Goal: Information Seeking & Learning: Learn about a topic

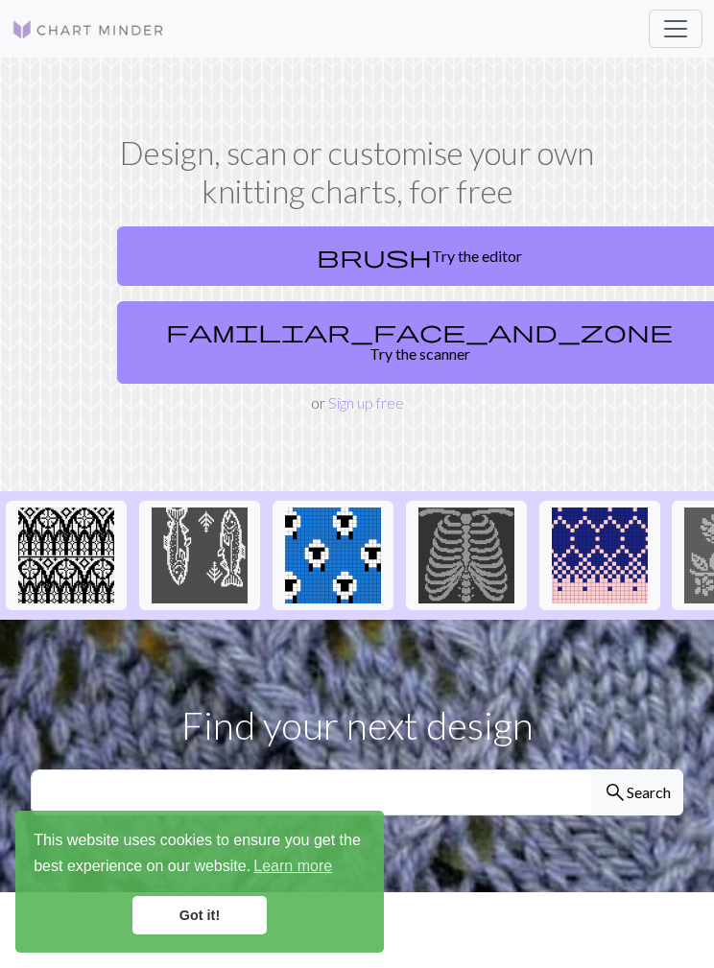
click at [201, 909] on link "Got it!" at bounding box center [199, 915] width 134 height 38
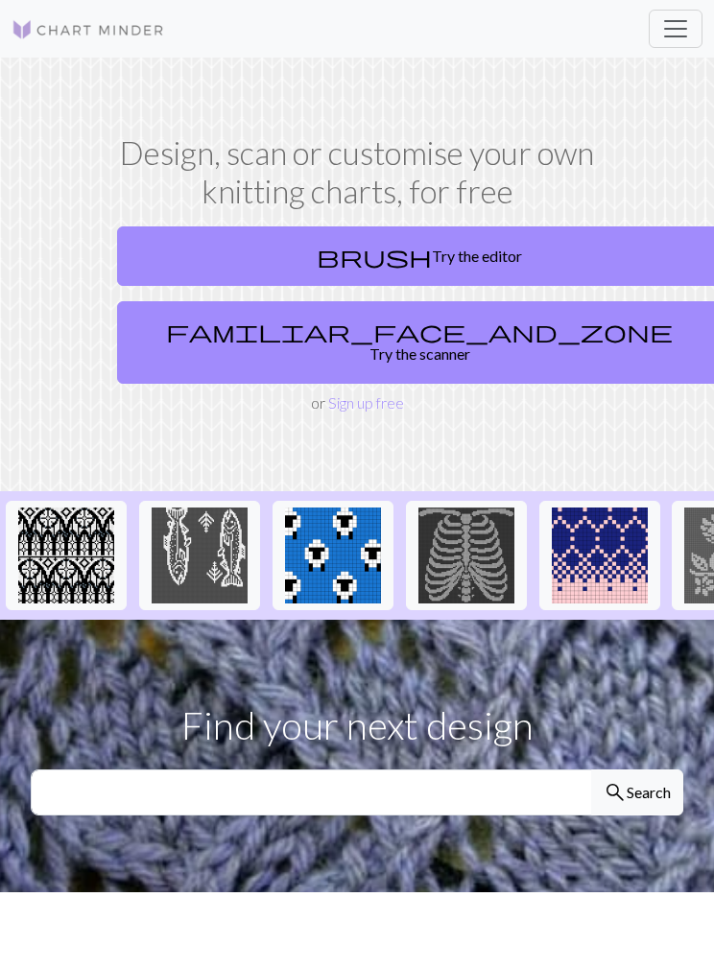
click at [671, 23] on span "Toggle navigation" at bounding box center [675, 28] width 29 height 29
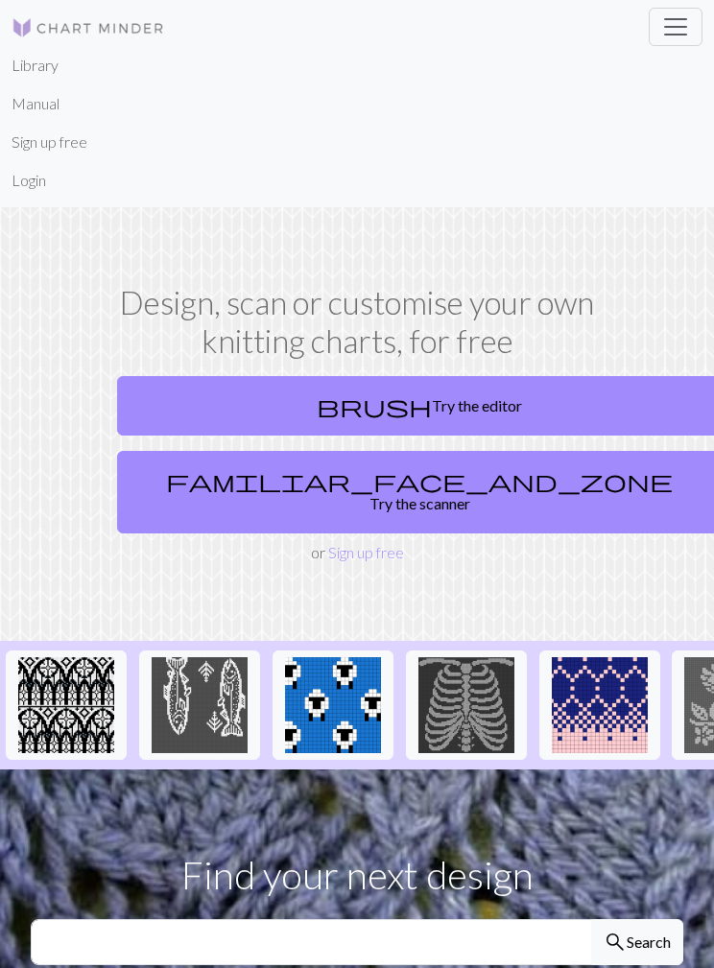
click at [483, 212] on section "Design, scan or customise your own knitting charts, for free brush Try the edit…" at bounding box center [357, 424] width 714 height 434
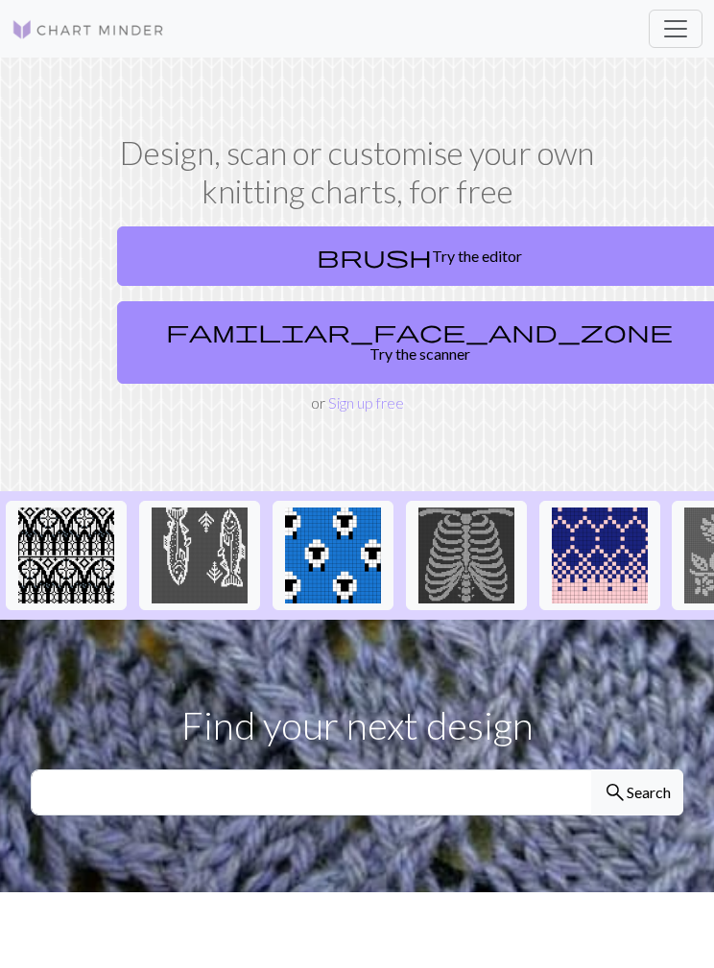
click at [695, 43] on button "Toggle navigation" at bounding box center [676, 29] width 54 height 38
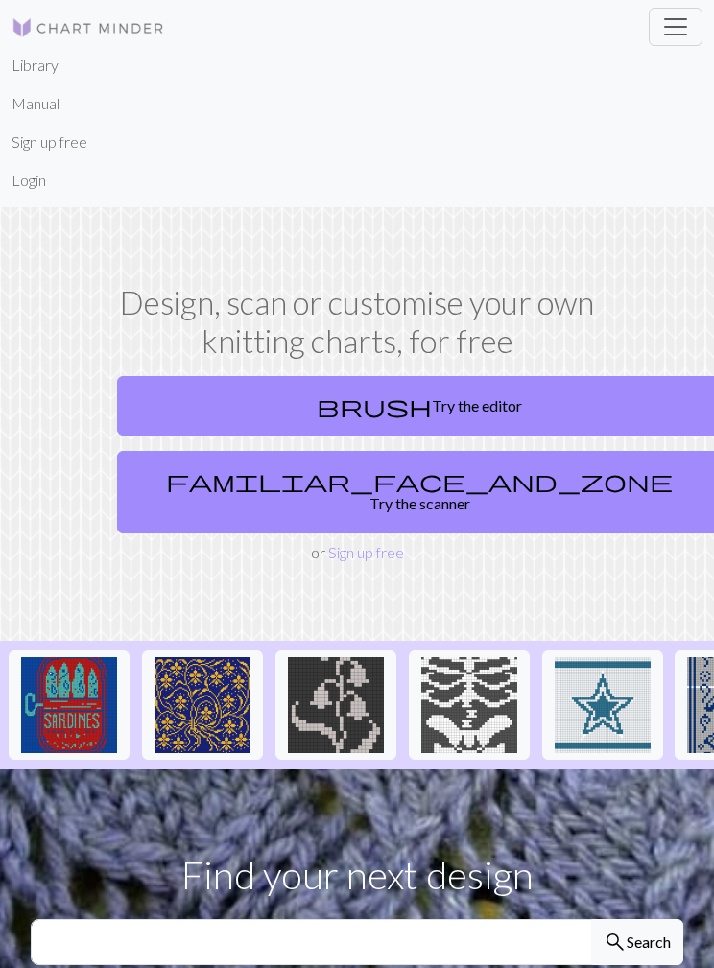
scroll to position [0, 1197]
click at [83, 694] on img at bounding box center [68, 705] width 96 height 96
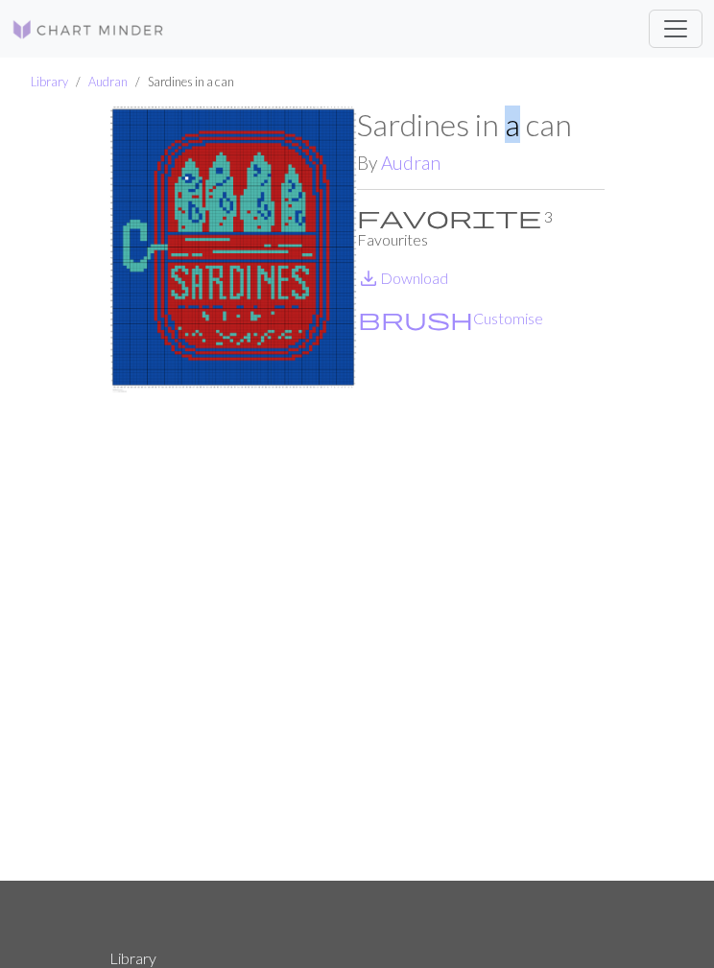
click at [567, 267] on p "save_alt Download" at bounding box center [481, 278] width 248 height 23
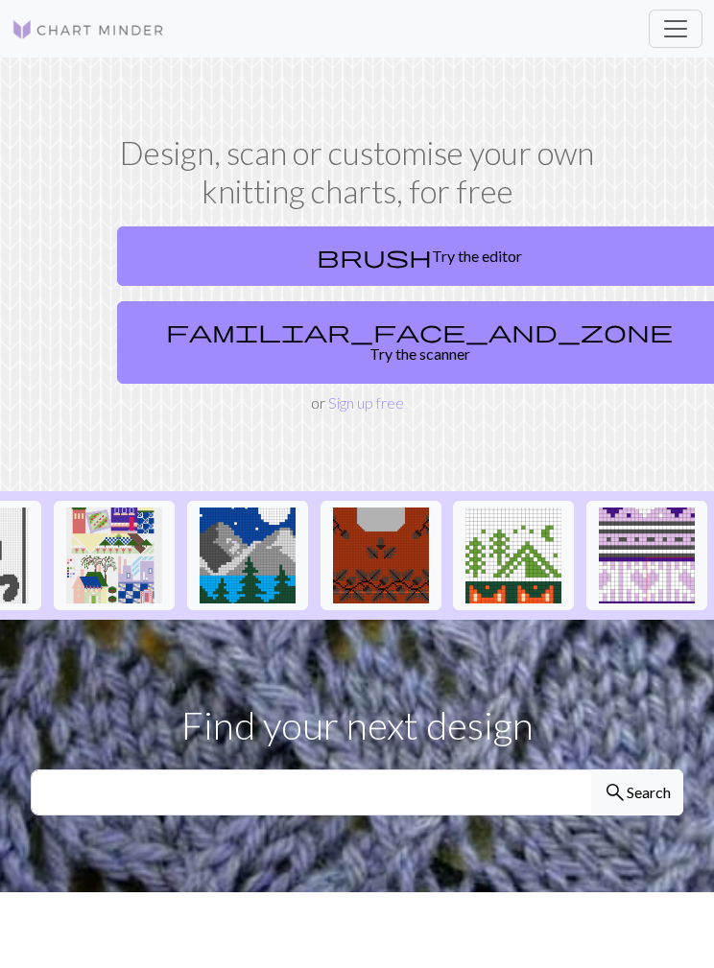
scroll to position [0, 2616]
click at [678, 19] on span "Toggle navigation" at bounding box center [675, 28] width 29 height 29
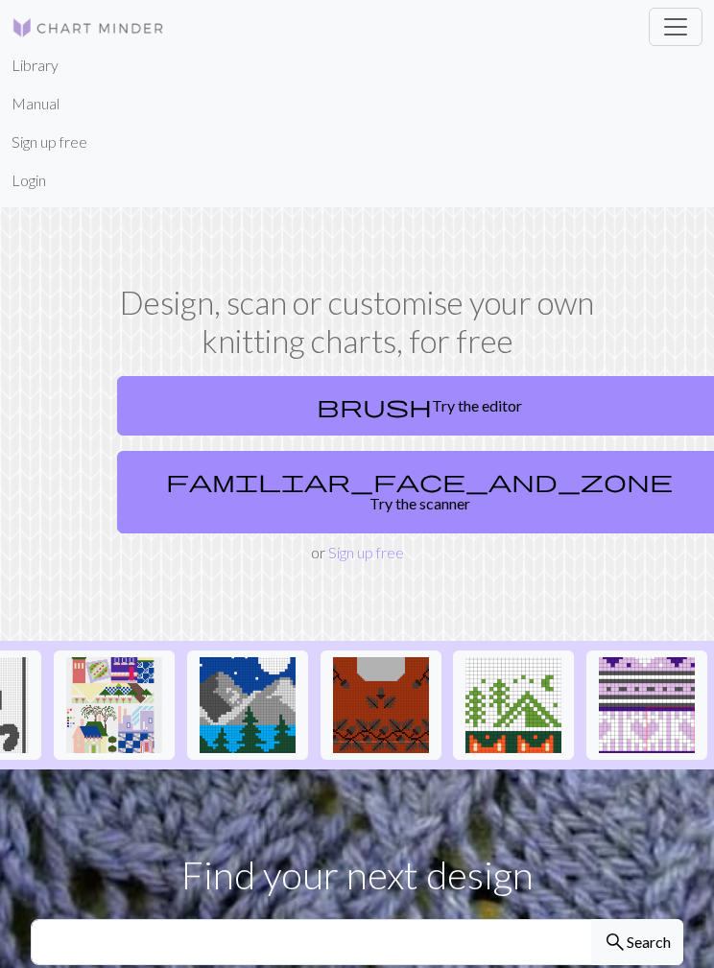
click at [30, 164] on link "Login" at bounding box center [29, 180] width 35 height 38
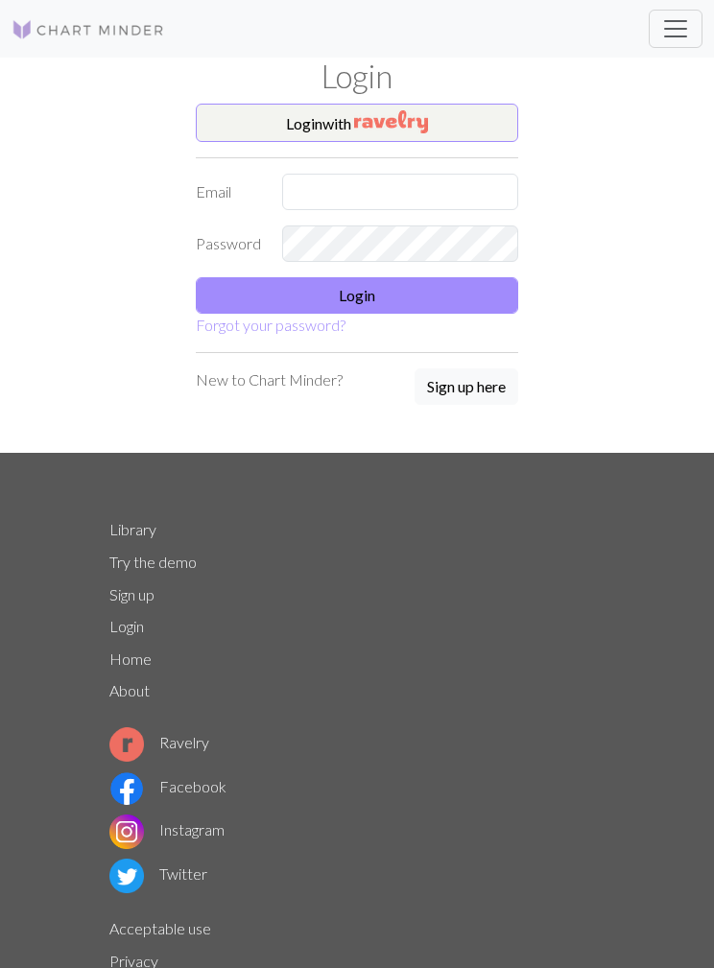
click at [474, 126] on button "Login with" at bounding box center [357, 123] width 322 height 38
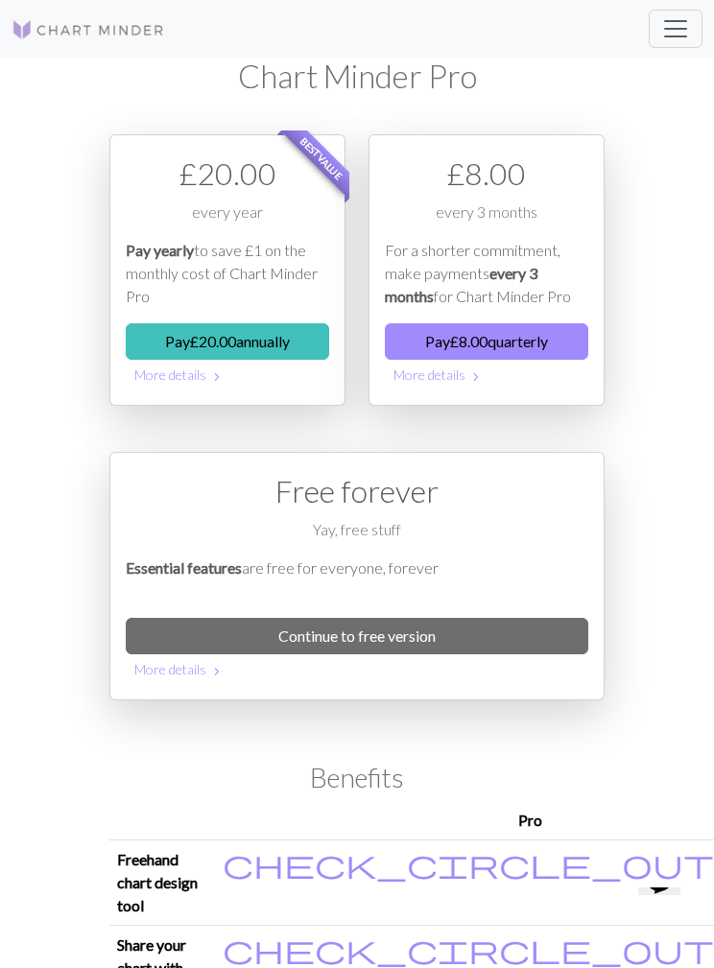
click at [643, 12] on div "workspace_premium Pro My charts Library Manual Hi fatlittlelemon Account settin…" at bounding box center [357, 29] width 714 height 38
click at [678, 27] on span "Toggle navigation" at bounding box center [675, 28] width 29 height 29
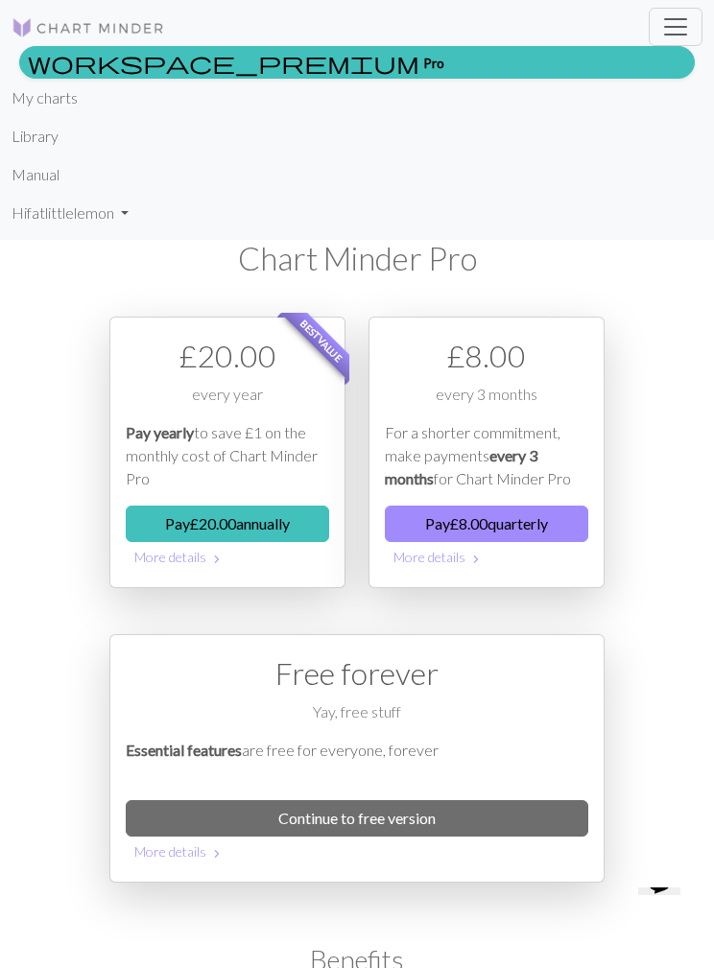
click at [48, 106] on link "My charts" at bounding box center [45, 98] width 66 height 38
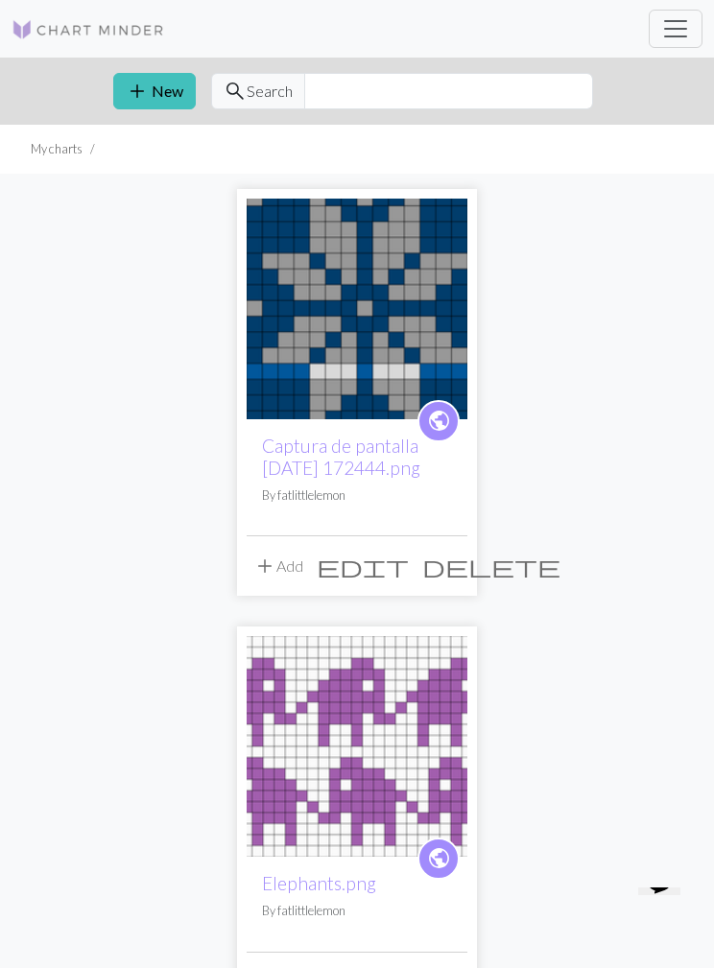
click at [322, 473] on link "Captura de pantalla [DATE] 172444.png" at bounding box center [341, 457] width 158 height 44
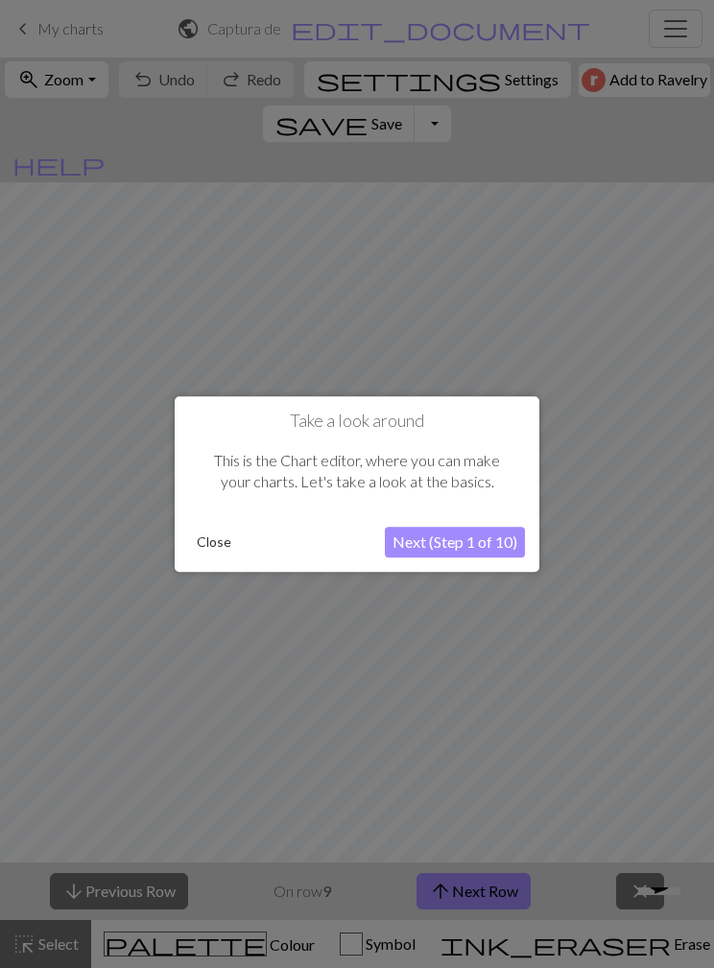
click at [469, 536] on button "Next (Step 1 of 10)" at bounding box center [455, 542] width 140 height 31
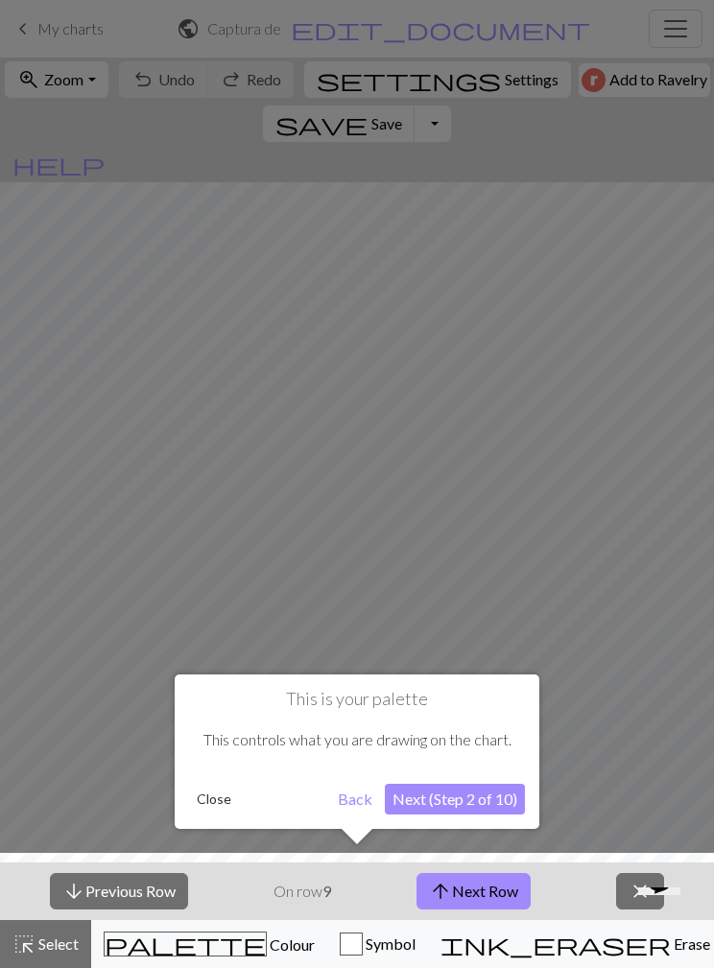
click at [453, 788] on button "Next (Step 2 of 10)" at bounding box center [455, 799] width 140 height 31
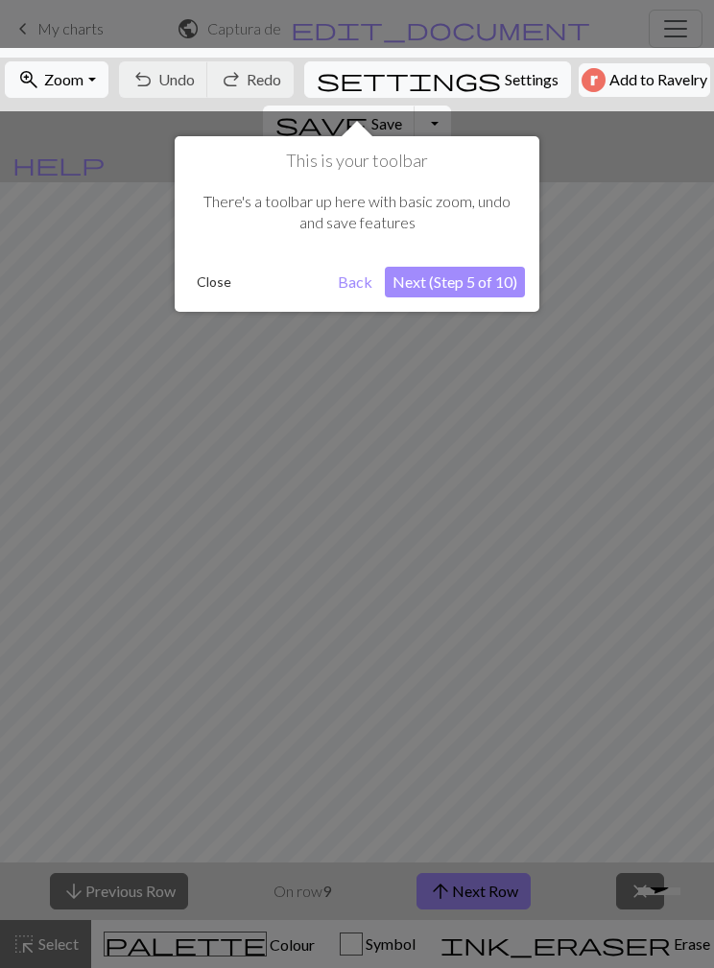
click at [212, 280] on button "Close" at bounding box center [214, 282] width 50 height 29
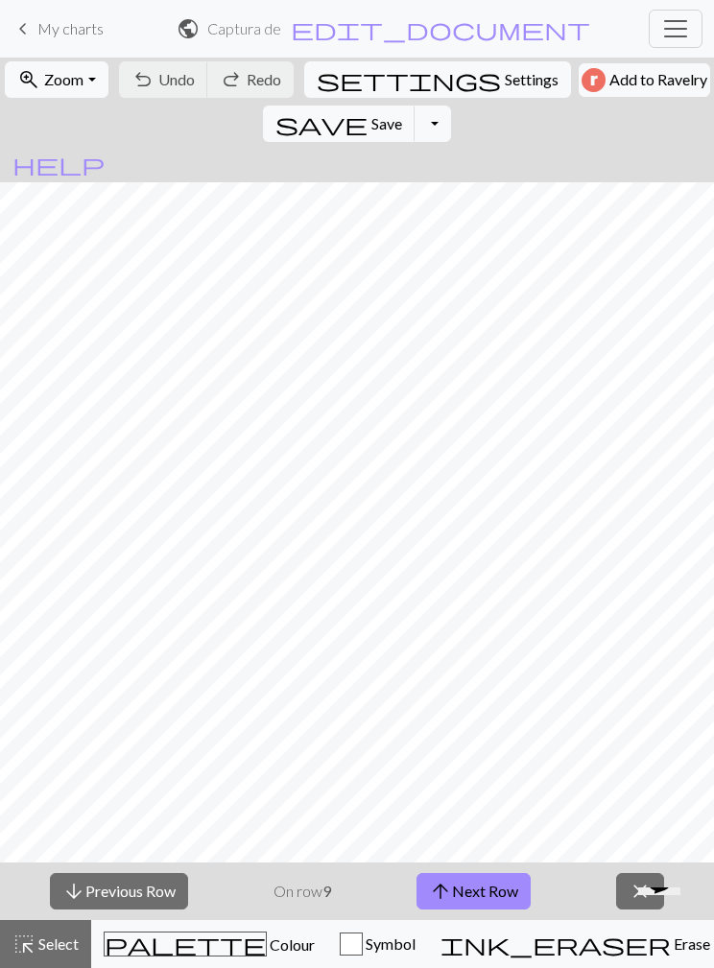
click at [493, 889] on button "arrow_upward Next Row" at bounding box center [473, 891] width 114 height 36
click at [488, 892] on button "arrow_upward Next Row" at bounding box center [476, 891] width 114 height 36
click at [488, 897] on button "arrow_upward Next Row" at bounding box center [476, 891] width 114 height 36
click at [487, 896] on button "arrow_upward Next Row" at bounding box center [476, 891] width 114 height 36
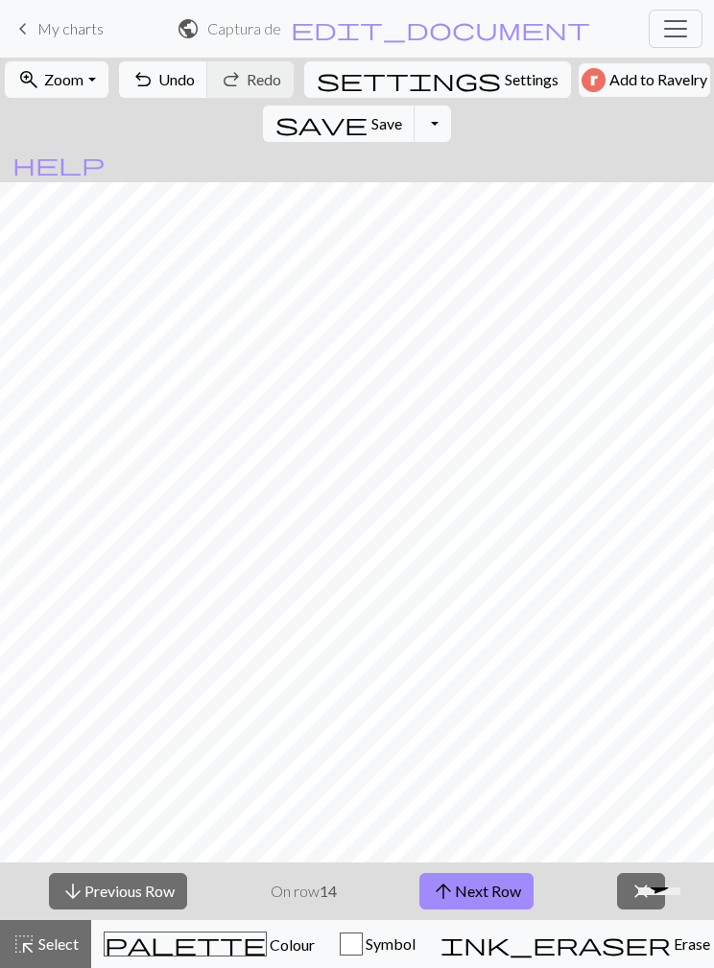
click at [493, 893] on button "arrow_upward Next Row" at bounding box center [476, 891] width 114 height 36
click at [494, 889] on button "arrow_upward Next Row" at bounding box center [476, 891] width 114 height 36
click at [496, 886] on button "arrow_upward Next Row" at bounding box center [476, 891] width 114 height 36
click at [495, 885] on button "arrow_upward Next Row" at bounding box center [476, 891] width 114 height 36
click at [503, 887] on button "arrow_upward Next Row" at bounding box center [476, 891] width 114 height 36
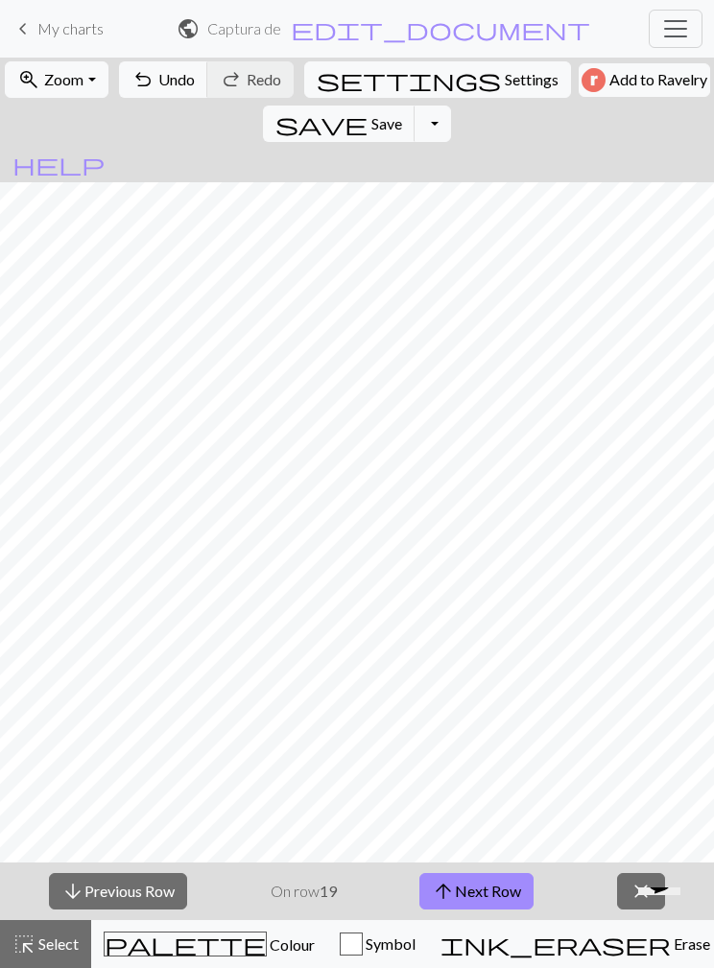
click at [502, 886] on button "arrow_upward Next Row" at bounding box center [476, 891] width 114 height 36
click at [504, 901] on button "arrow_upward Next Row" at bounding box center [476, 891] width 114 height 36
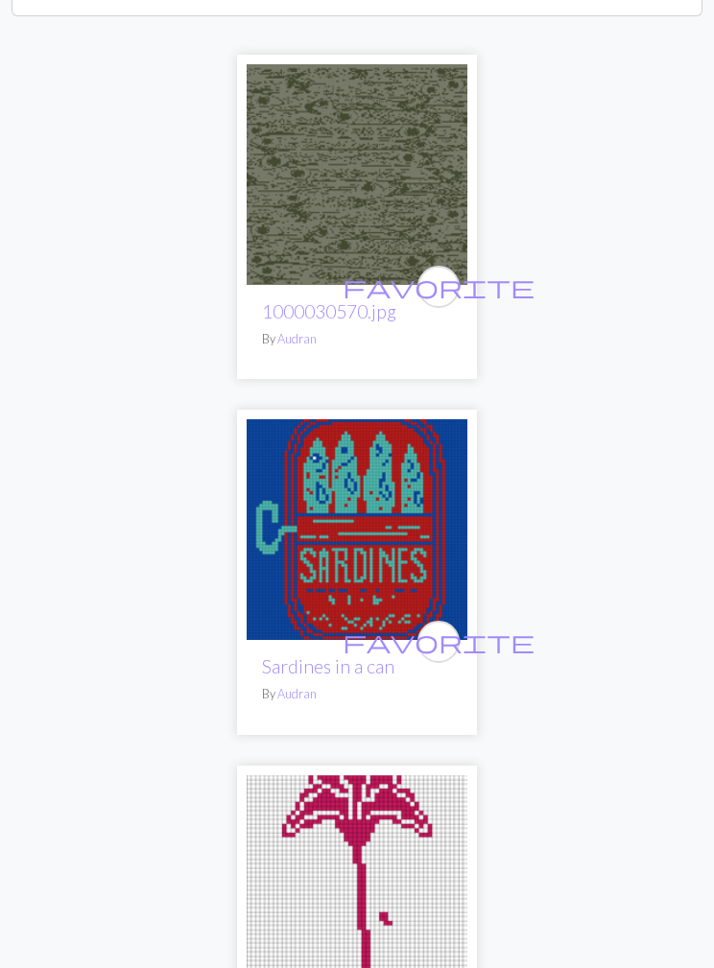
scroll to position [289, 0]
click at [325, 581] on img at bounding box center [357, 530] width 221 height 221
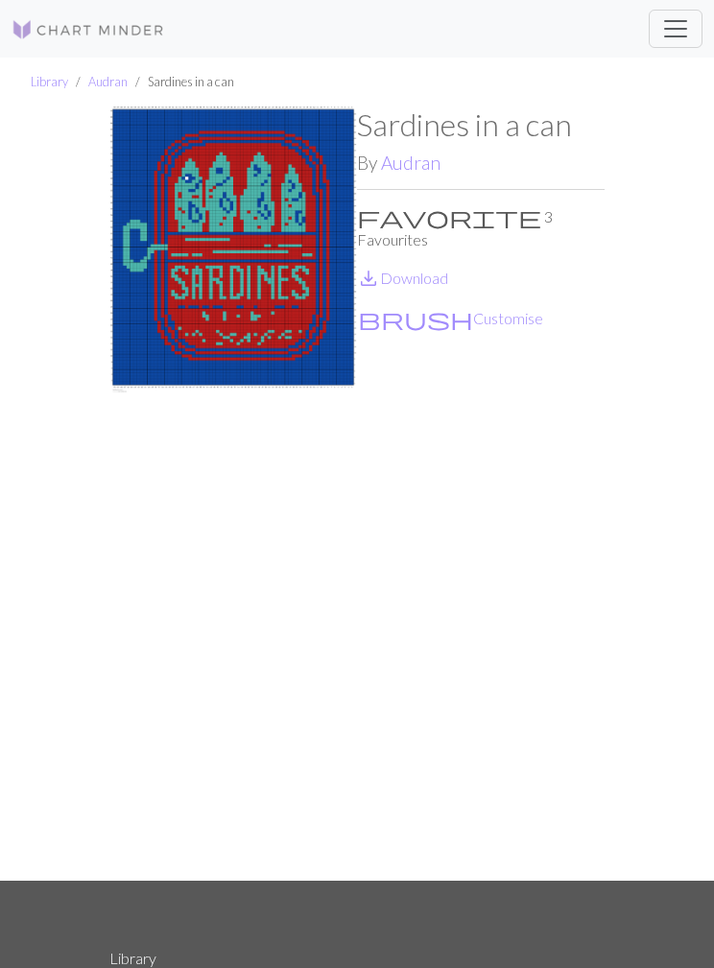
click at [665, 36] on span "Toggle navigation" at bounding box center [675, 28] width 29 height 29
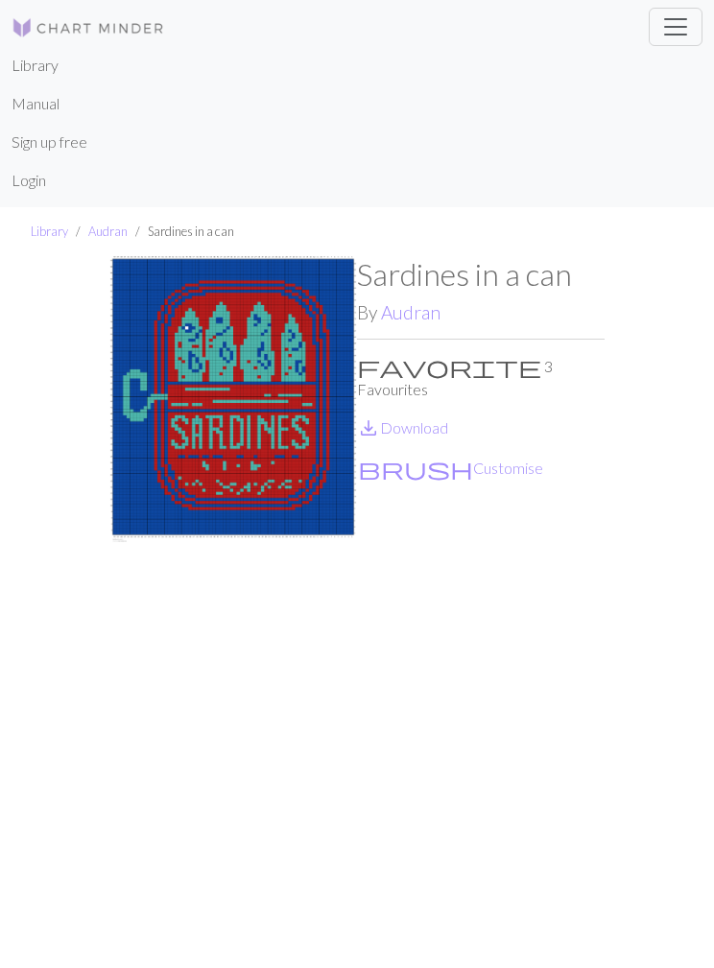
click at [696, 14] on button "Toggle navigation" at bounding box center [676, 27] width 54 height 38
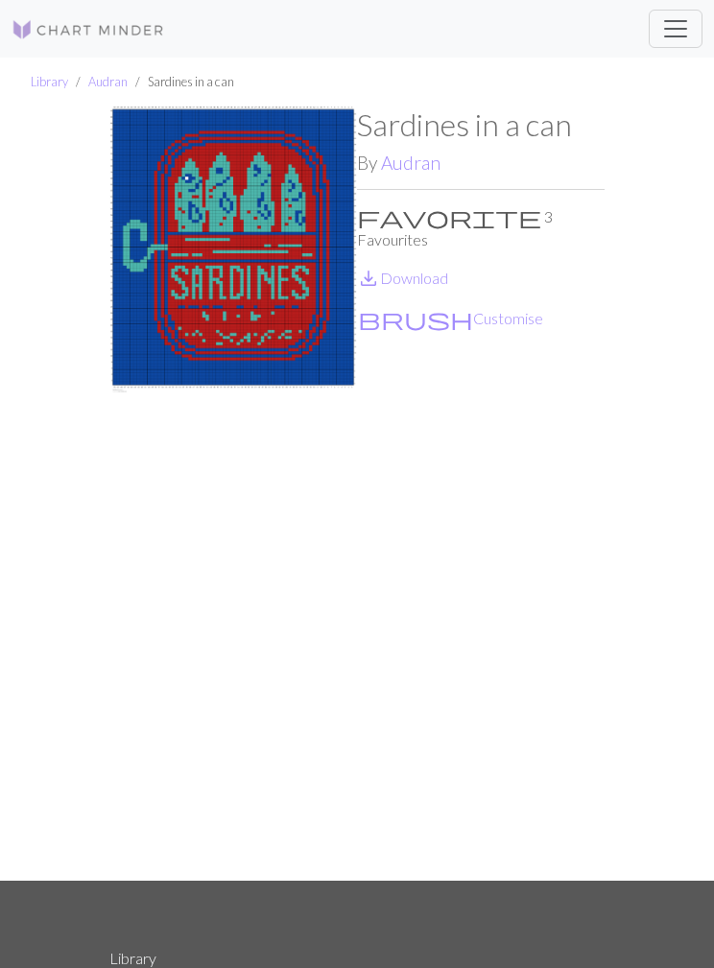
click at [380, 207] on p "favorite 3 Favourites" at bounding box center [481, 228] width 248 height 46
click at [674, 38] on span "Toggle navigation" at bounding box center [675, 28] width 29 height 29
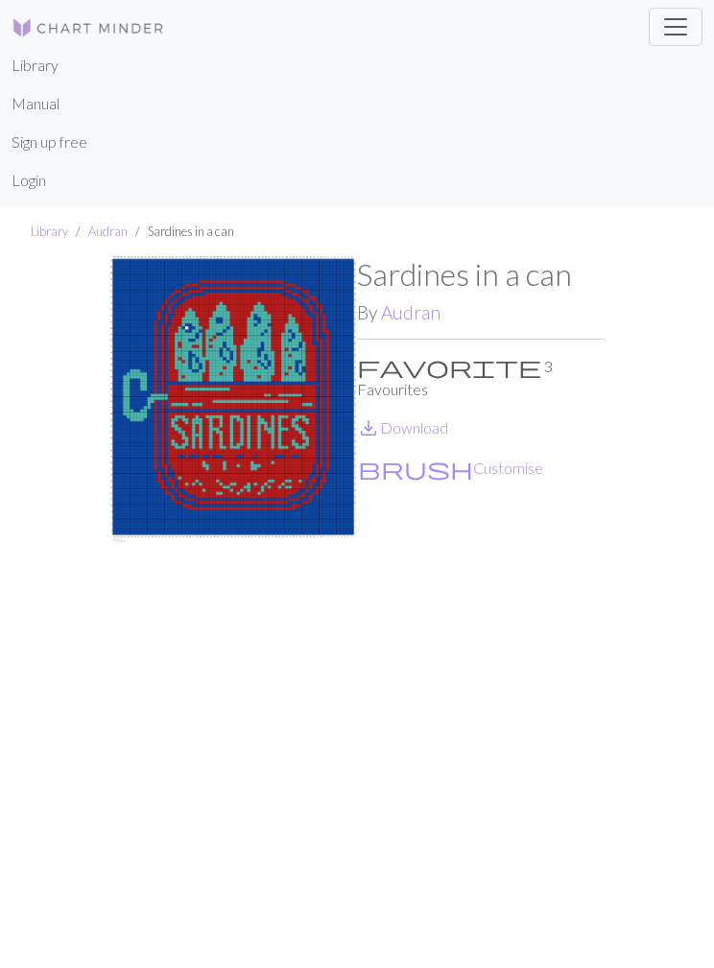
click at [23, 183] on link "Login" at bounding box center [29, 180] width 35 height 38
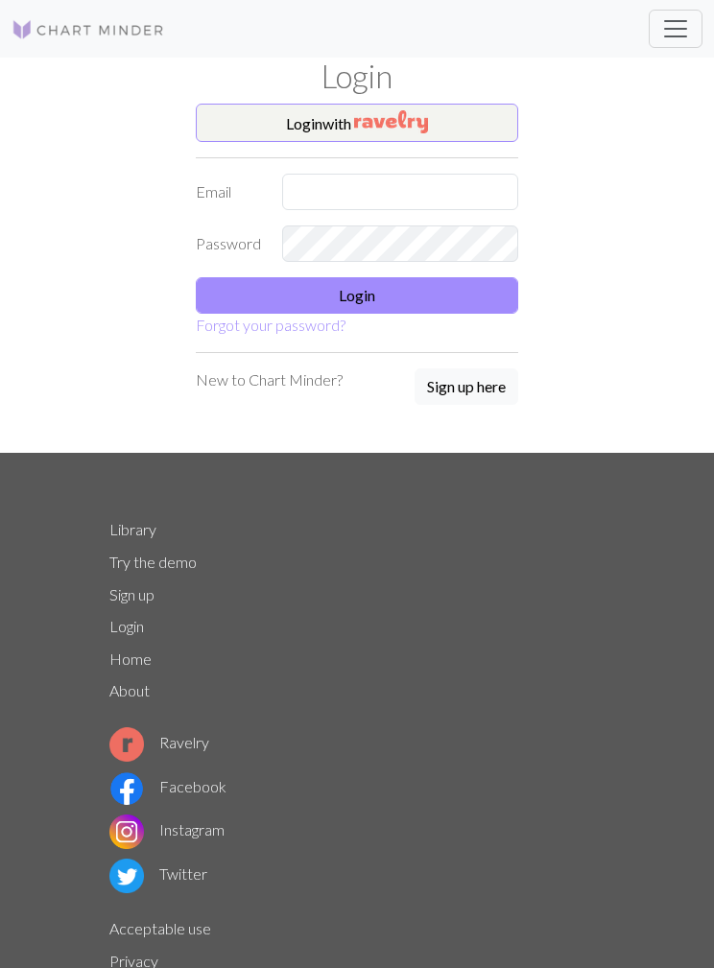
click at [474, 129] on button "Login with" at bounding box center [357, 123] width 322 height 38
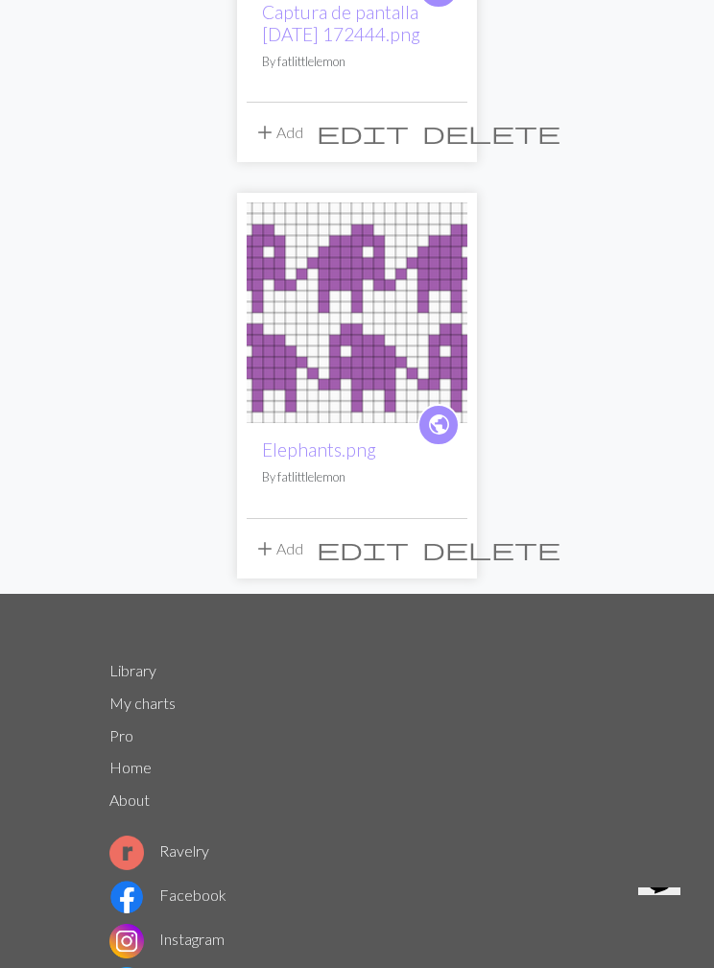
scroll to position [601, 0]
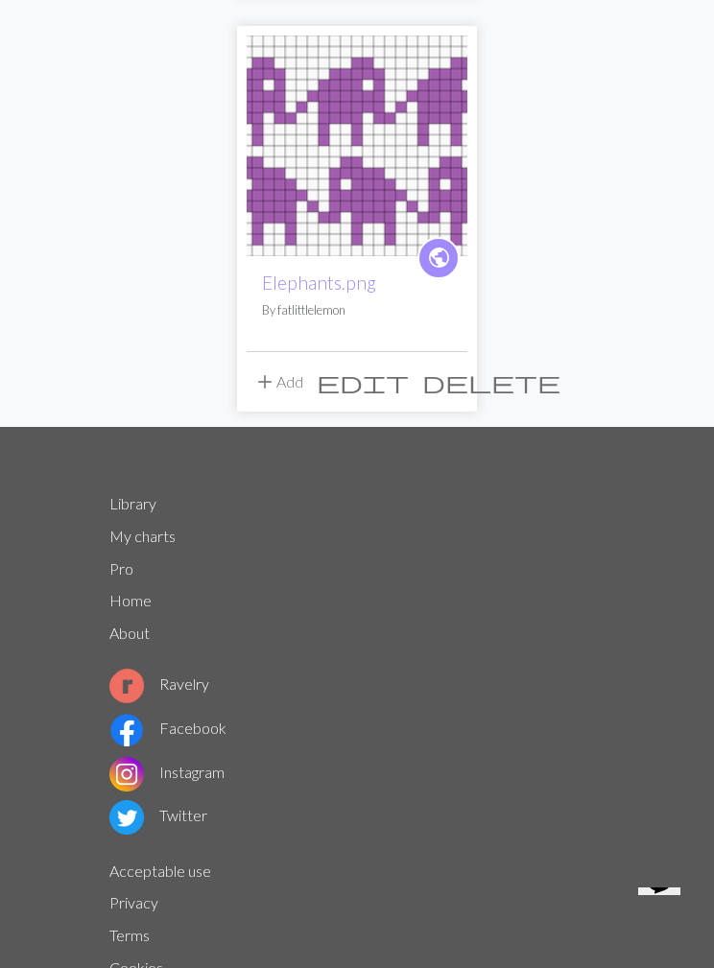
click at [142, 512] on link "Library" at bounding box center [132, 503] width 47 height 18
click at [127, 512] on link "Library" at bounding box center [132, 503] width 47 height 18
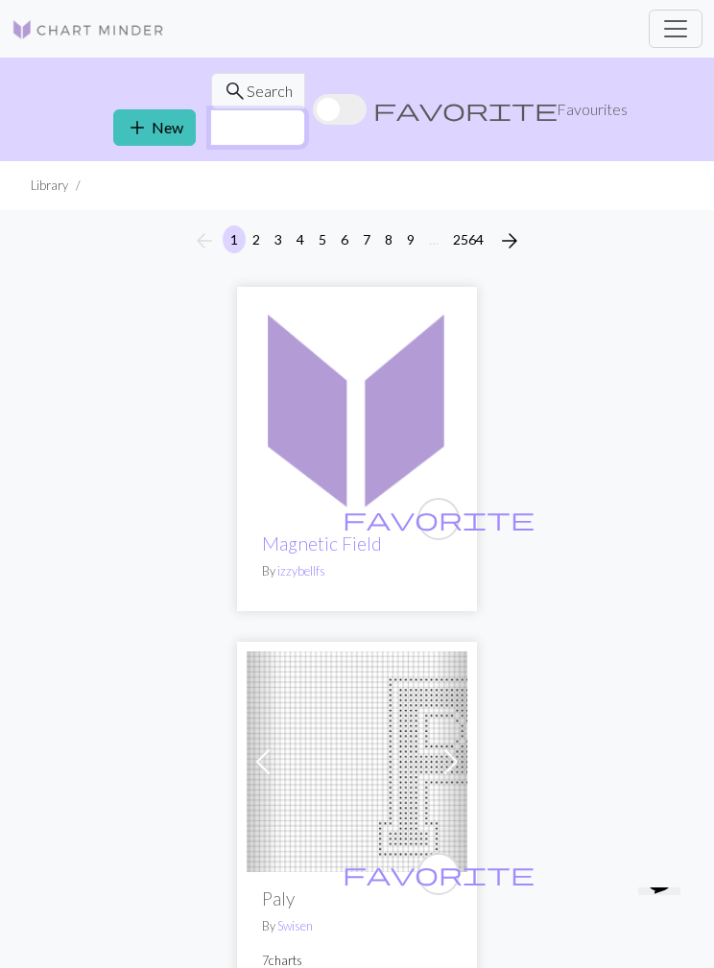
click at [305, 109] on input "text" at bounding box center [257, 127] width 95 height 36
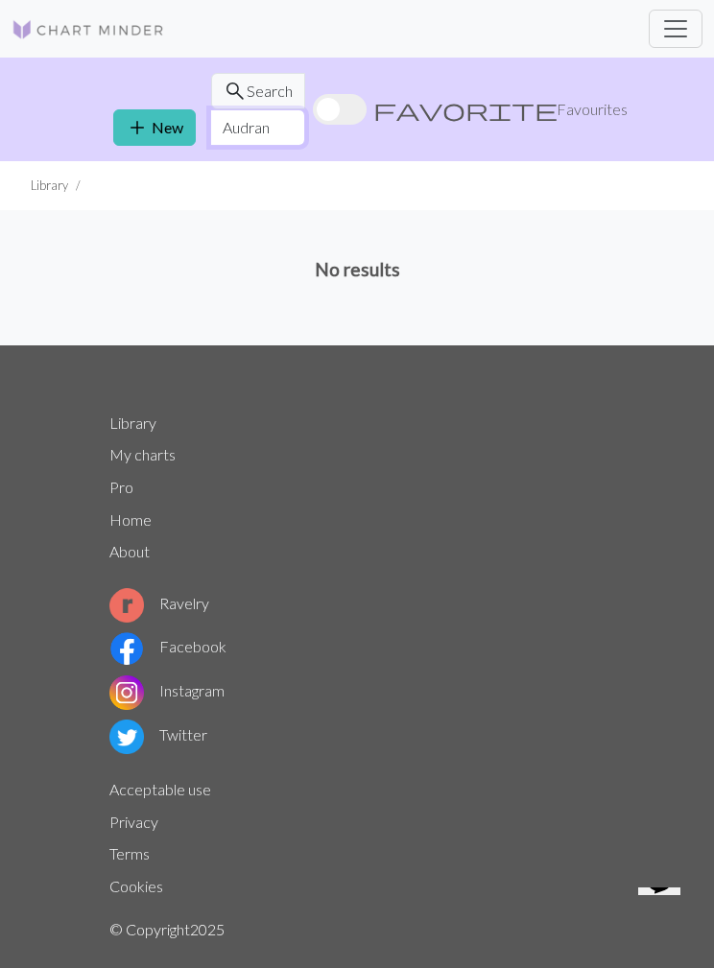
click at [305, 109] on input "Audran" at bounding box center [257, 127] width 95 height 36
type input "A"
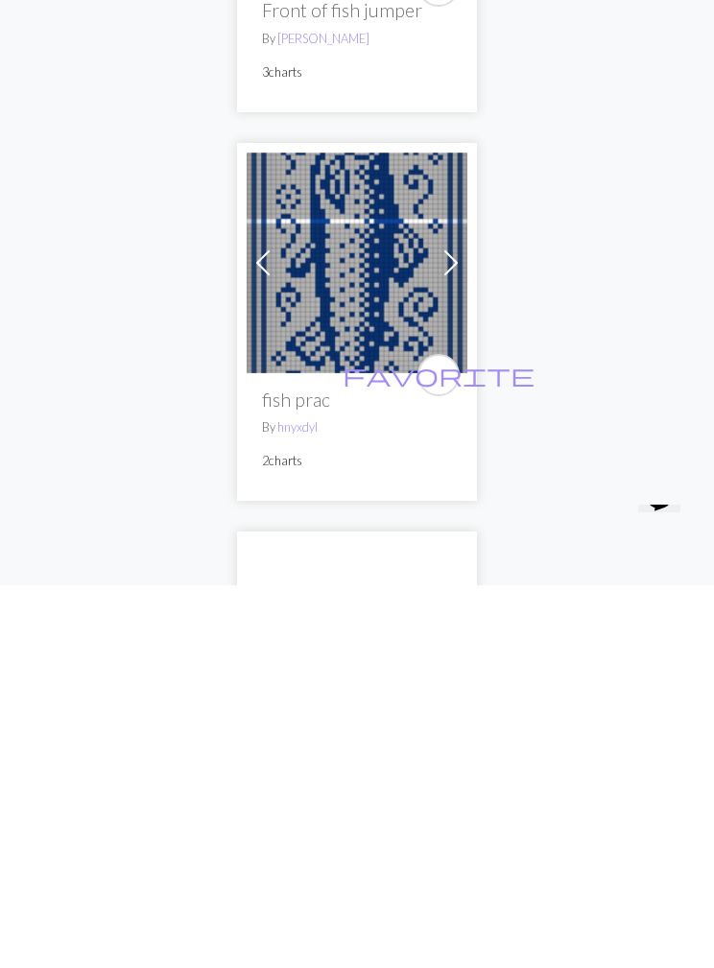
scroll to position [10249, 0]
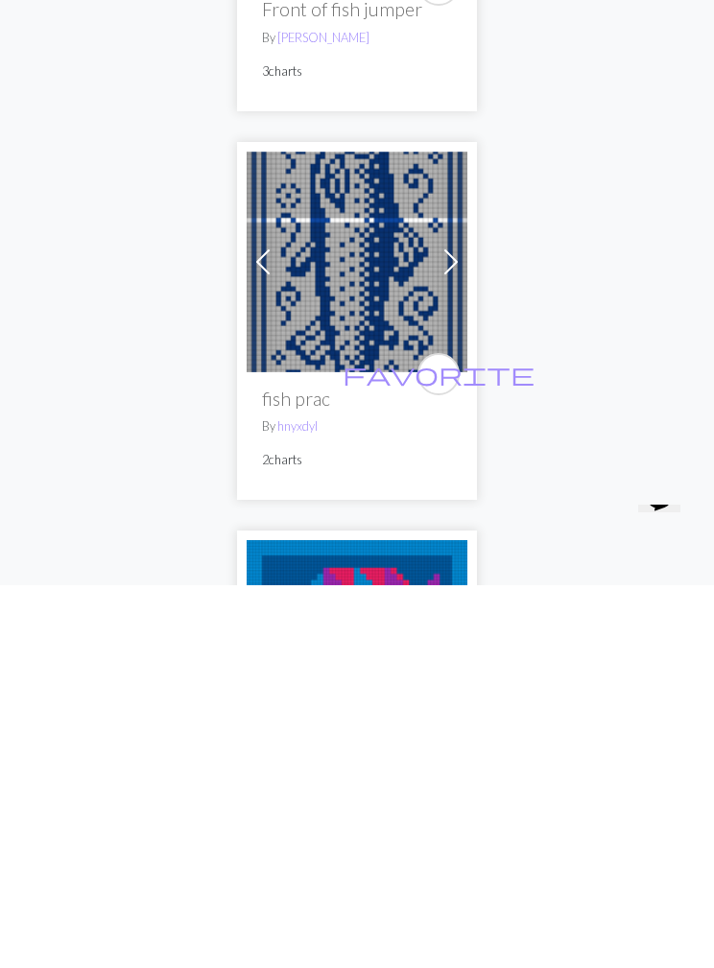
click at [445, 742] on span "favorite" at bounding box center [439, 757] width 192 height 30
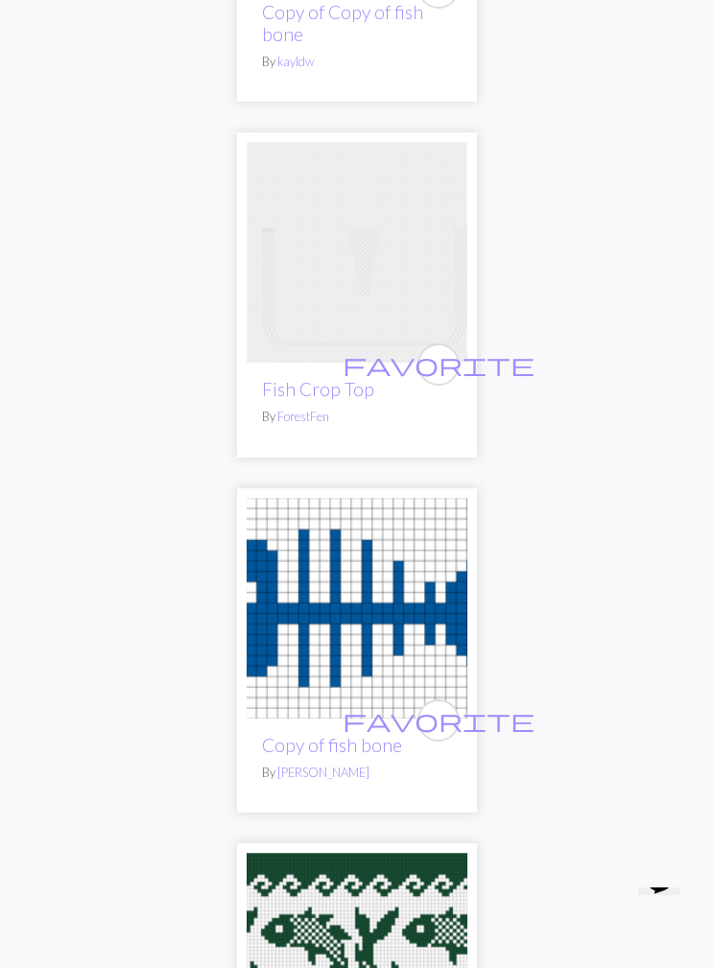
scroll to position [0, 0]
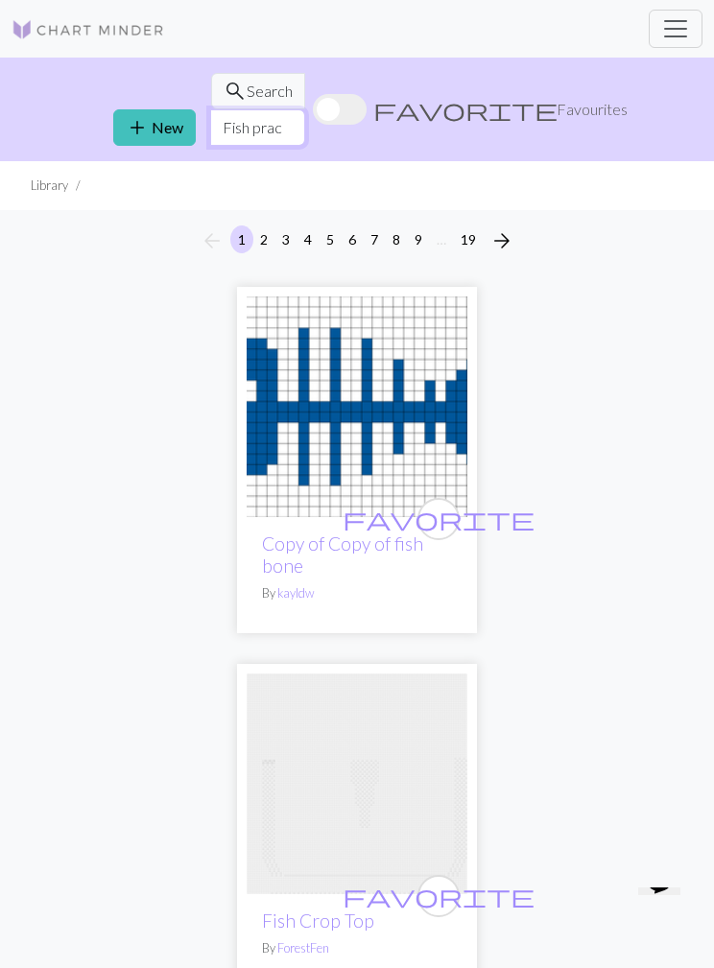
click at [305, 109] on input "Fish prac" at bounding box center [257, 127] width 95 height 36
type input "F"
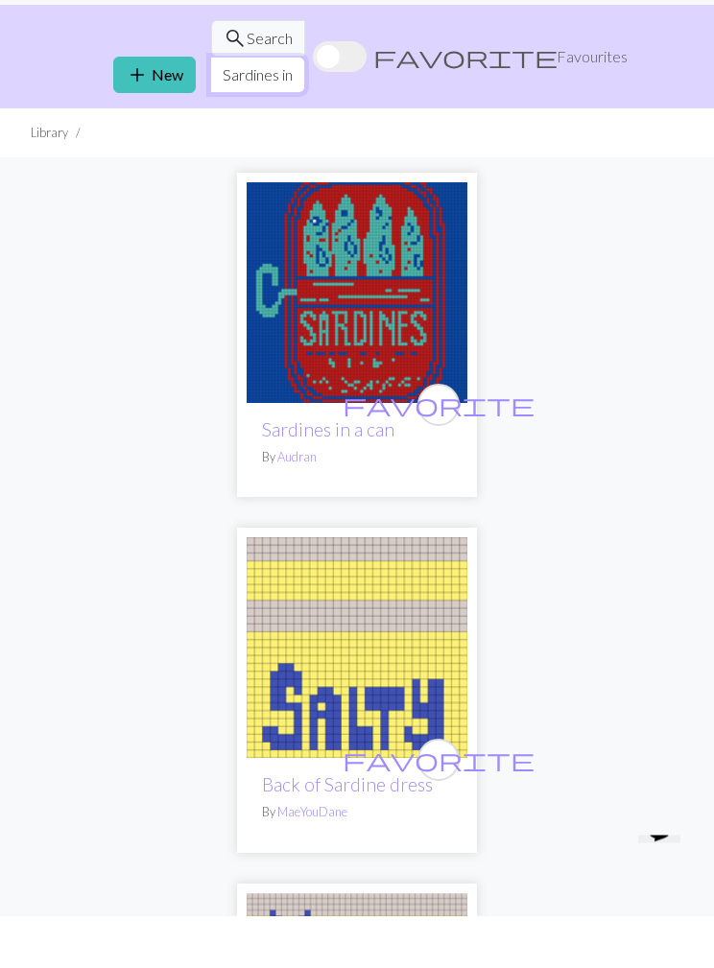
type input "Sardines in a can"
click at [434, 442] on span "favorite" at bounding box center [439, 457] width 192 height 30
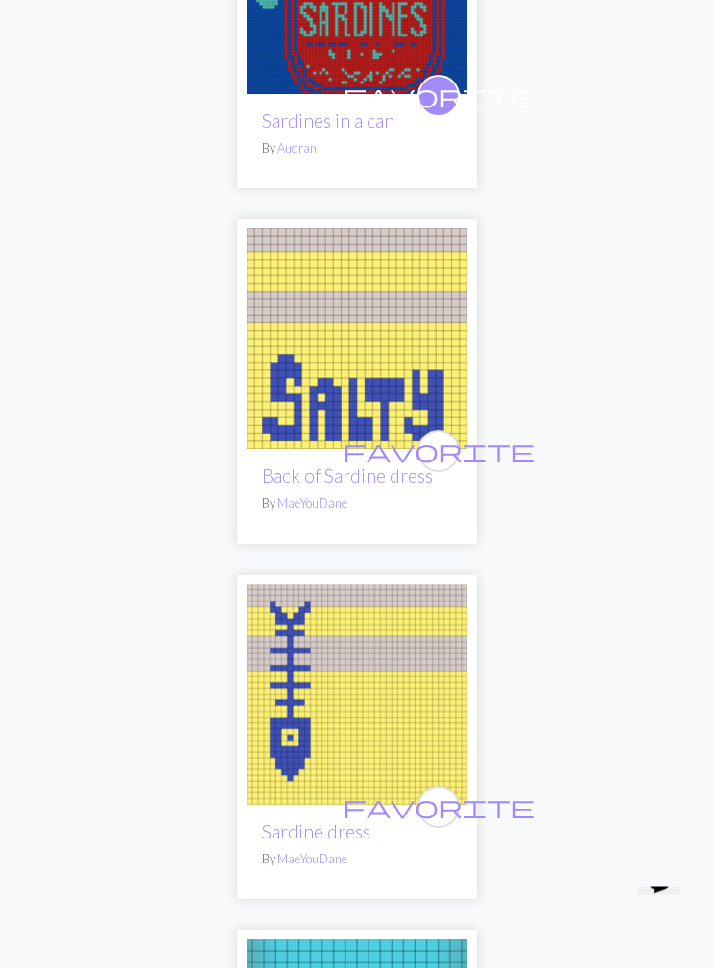
scroll to position [362, 0]
click at [321, 851] on link "MaeYouDane" at bounding box center [312, 858] width 70 height 15
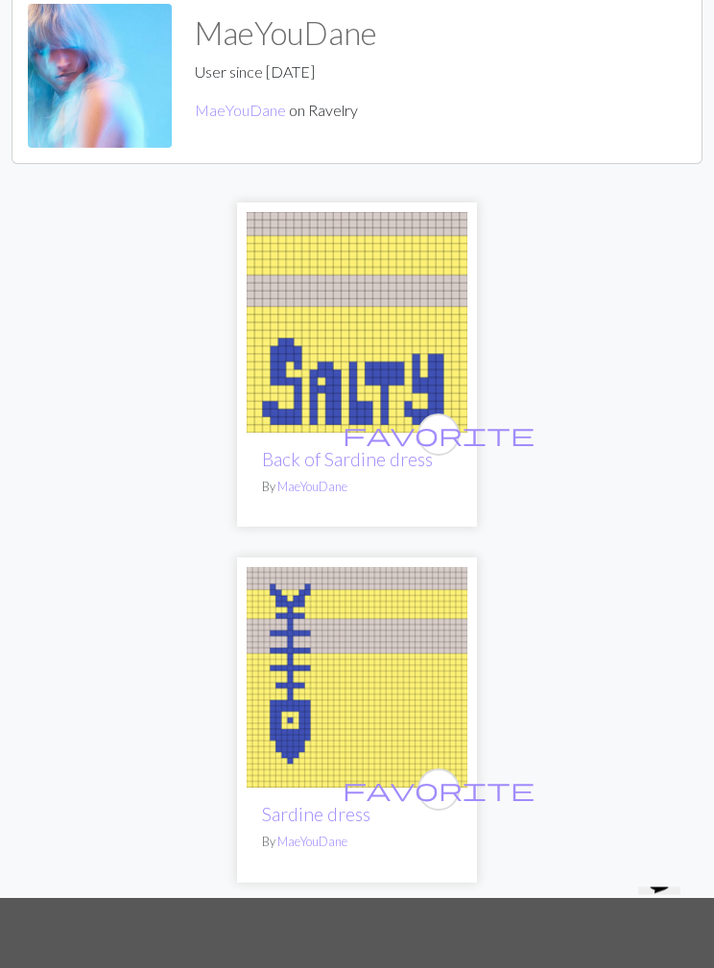
click at [387, 665] on img at bounding box center [357, 678] width 221 height 221
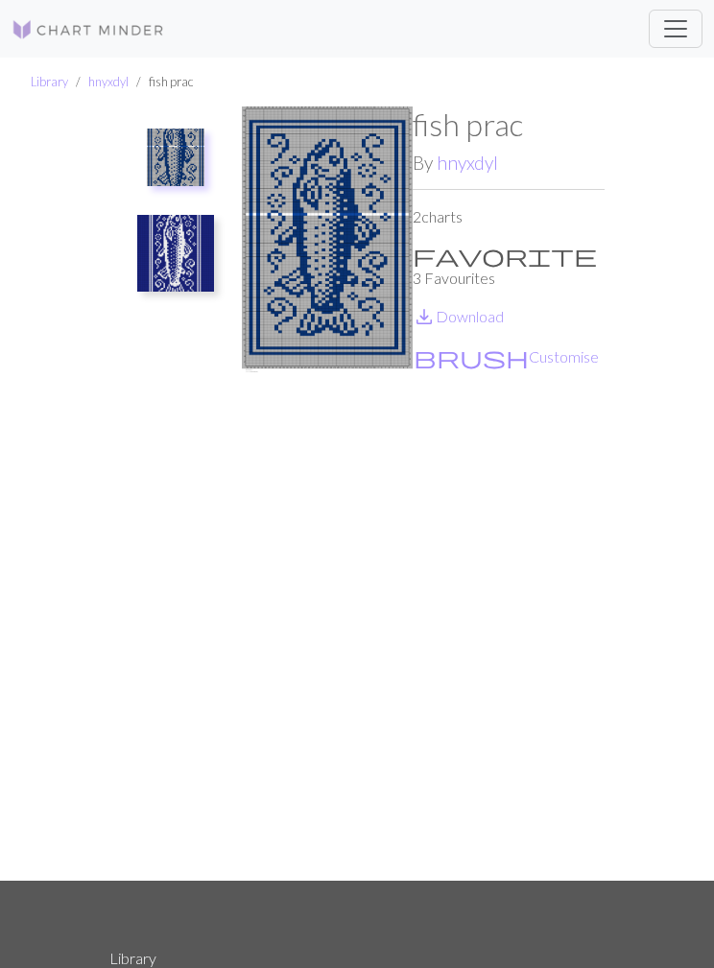
click at [434, 253] on span "favorite" at bounding box center [505, 255] width 184 height 27
click at [351, 278] on img at bounding box center [327, 494] width 171 height 774
